Goal: Task Accomplishment & Management: Manage account settings

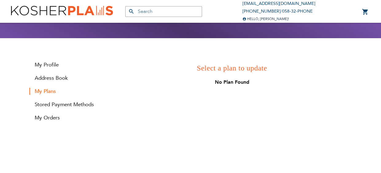
scroll to position [61, 0]
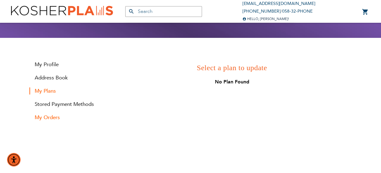
type input "[EMAIL_ADDRESS][DOMAIN_NAME]"
click at [53, 118] on link "My Orders" at bounding box center [66, 117] width 74 height 7
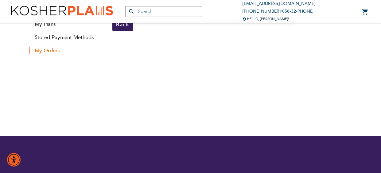
scroll to position [153, 0]
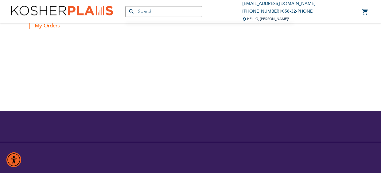
type input "[EMAIL_ADDRESS][DOMAIN_NAME]"
click at [13, 159] on img "Accessibility Menu" at bounding box center [13, 159] width 15 height 15
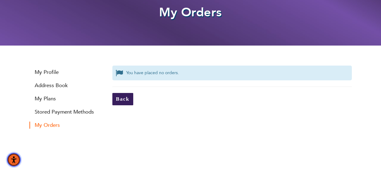
scroll to position [0, 0]
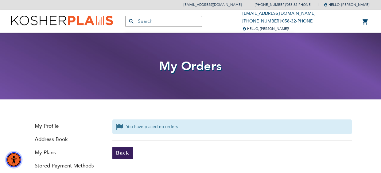
click at [18, 161] on img "Accessibility Menu" at bounding box center [13, 159] width 15 height 15
click at [58, 126] on link "My Profile" at bounding box center [66, 125] width 74 height 7
